Goal: Task Accomplishment & Management: Use online tool/utility

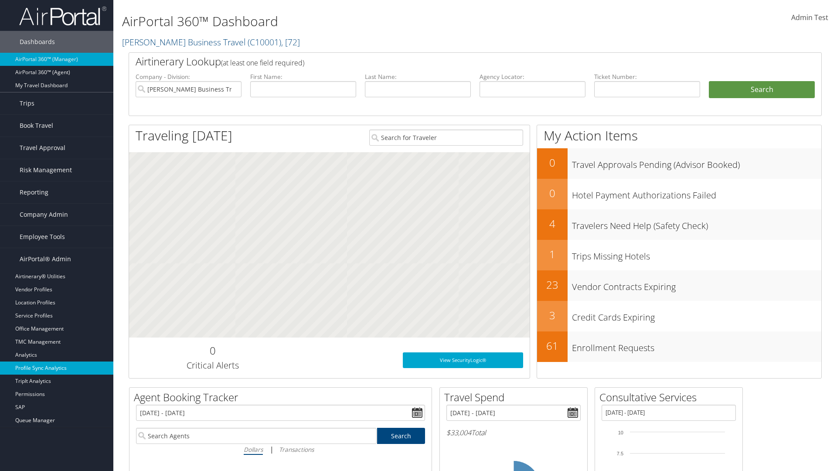
click at [57, 368] on link "Profile Sync Analytics" at bounding box center [56, 367] width 113 height 13
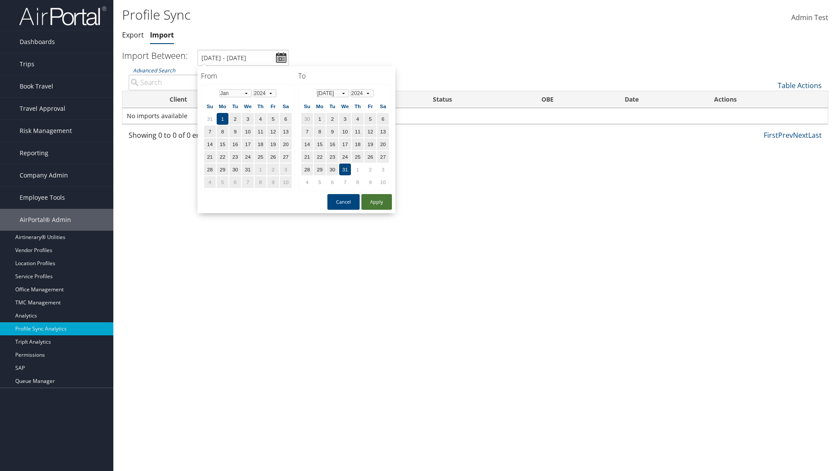
click at [377, 201] on button "Apply" at bounding box center [376, 202] width 31 height 16
type input "[DATE] - [DATE]"
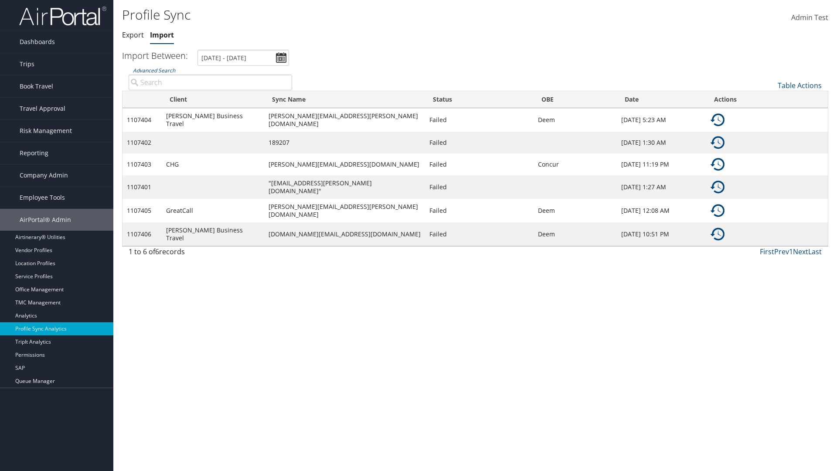
type input "[PERSON_NAME] Business Travel"
